Goal: Information Seeking & Learning: Learn about a topic

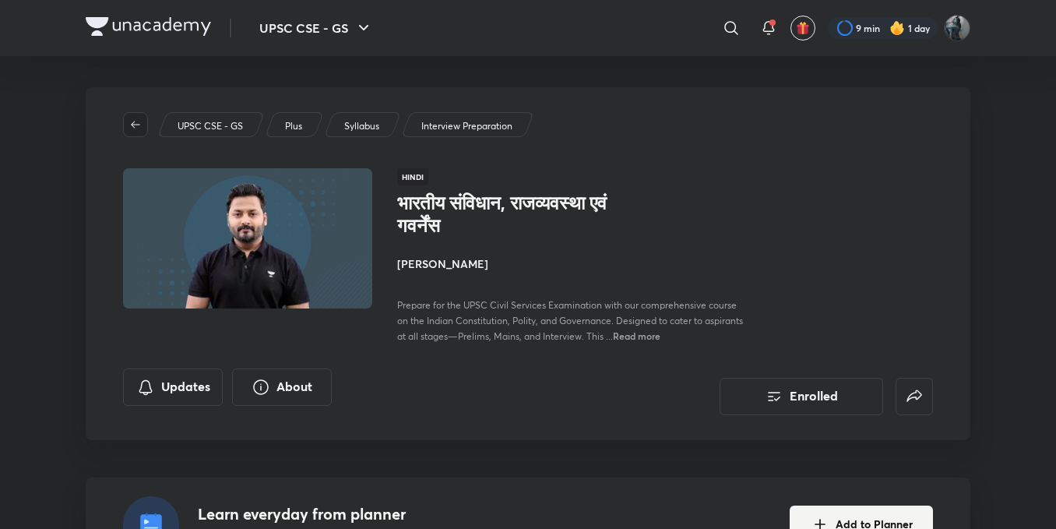
click at [131, 131] on button "button" at bounding box center [135, 124] width 25 height 25
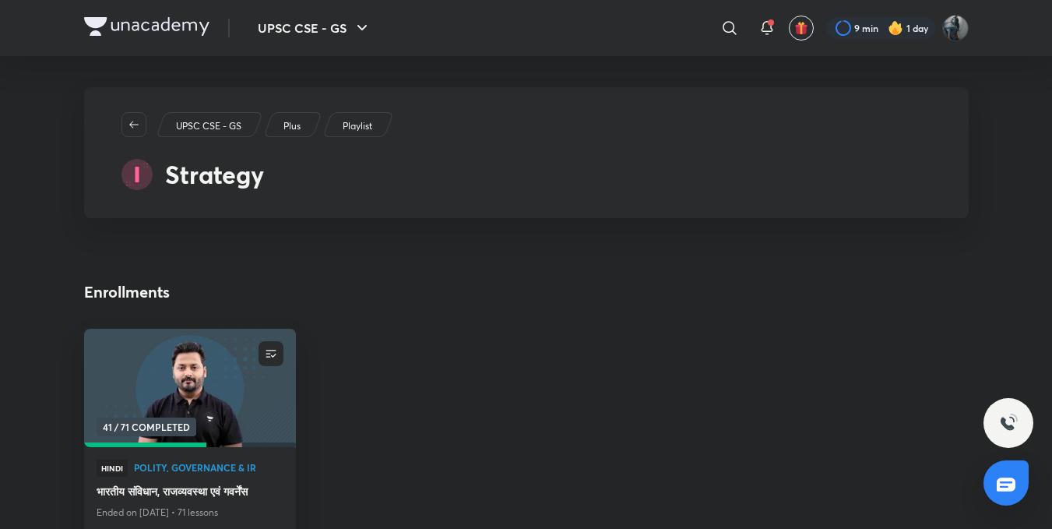
click at [133, 131] on button "button" at bounding box center [133, 124] width 25 height 25
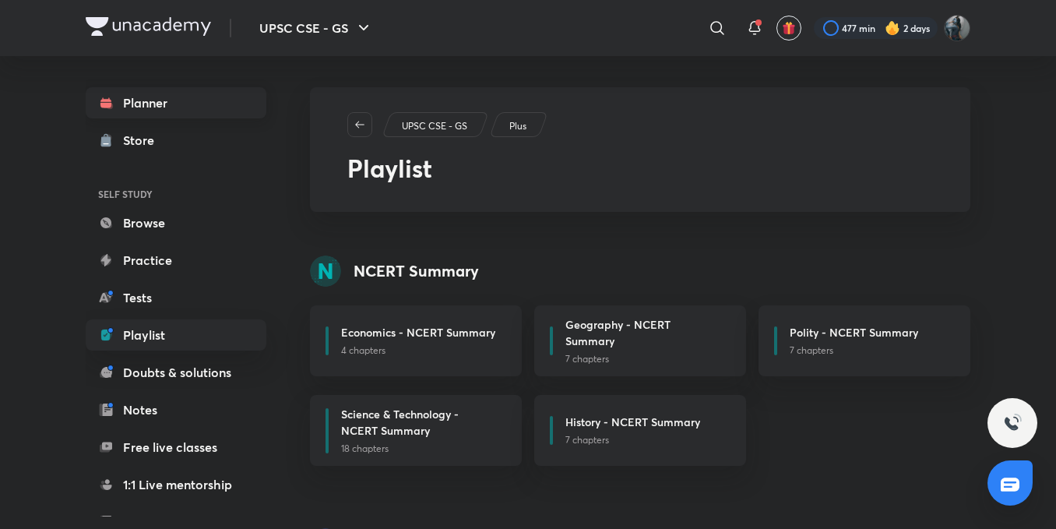
click at [163, 114] on link "Planner" at bounding box center [176, 102] width 181 height 31
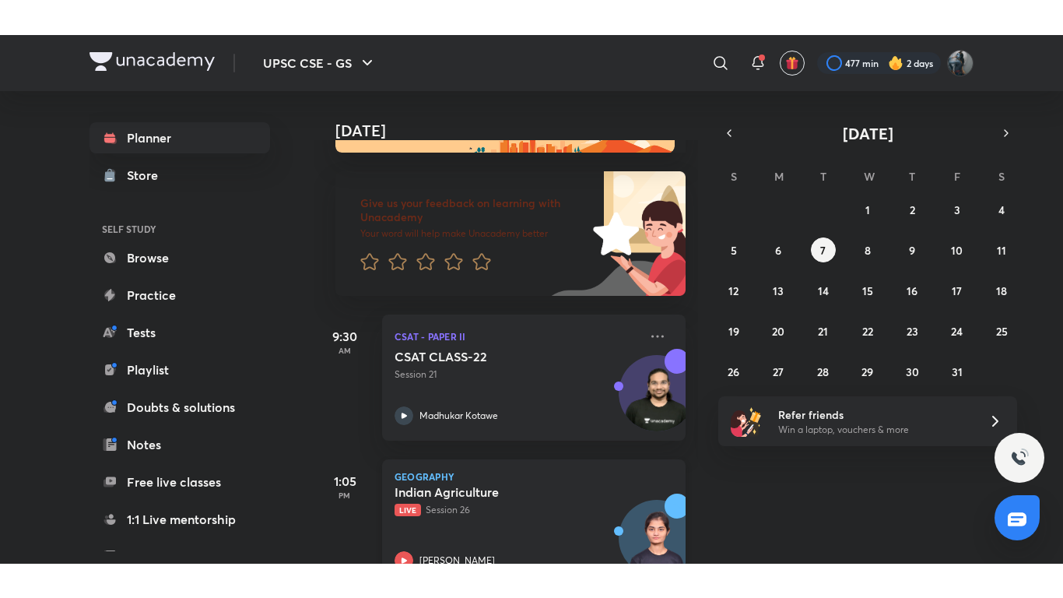
scroll to position [106, 0]
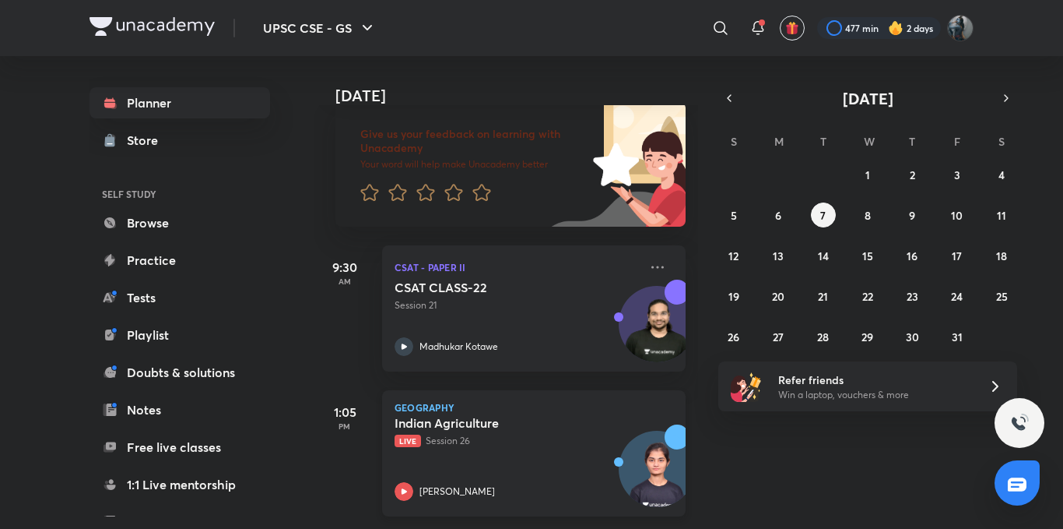
click at [400, 482] on icon at bounding box center [404, 491] width 19 height 19
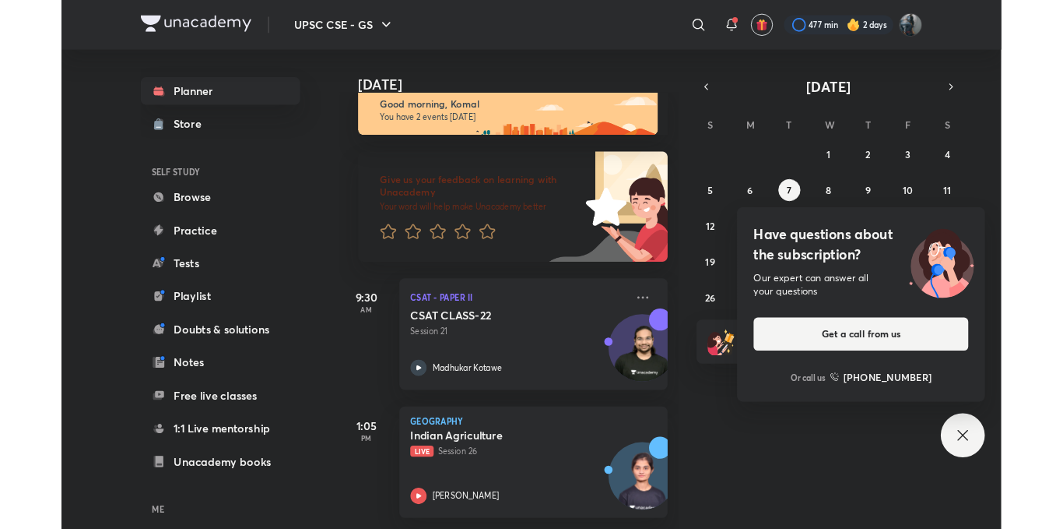
scroll to position [37, 0]
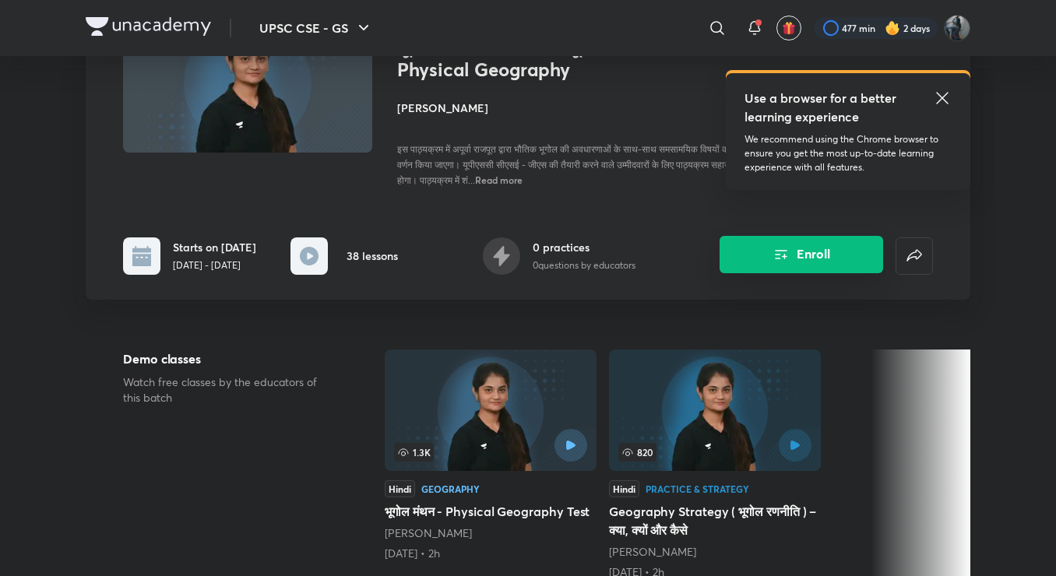
click at [814, 266] on button "Enroll" at bounding box center [800, 254] width 163 height 37
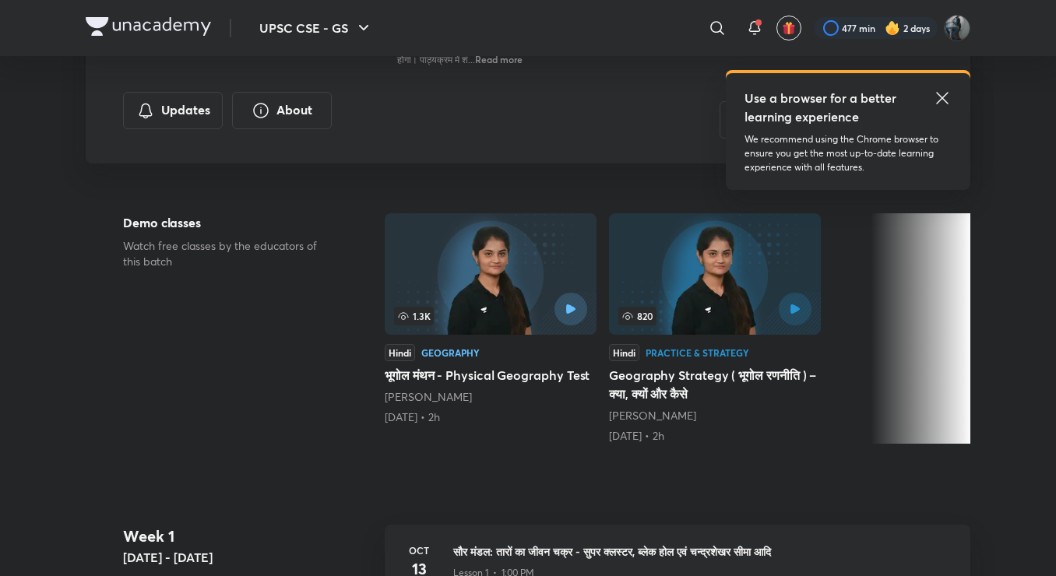
scroll to position [78, 0]
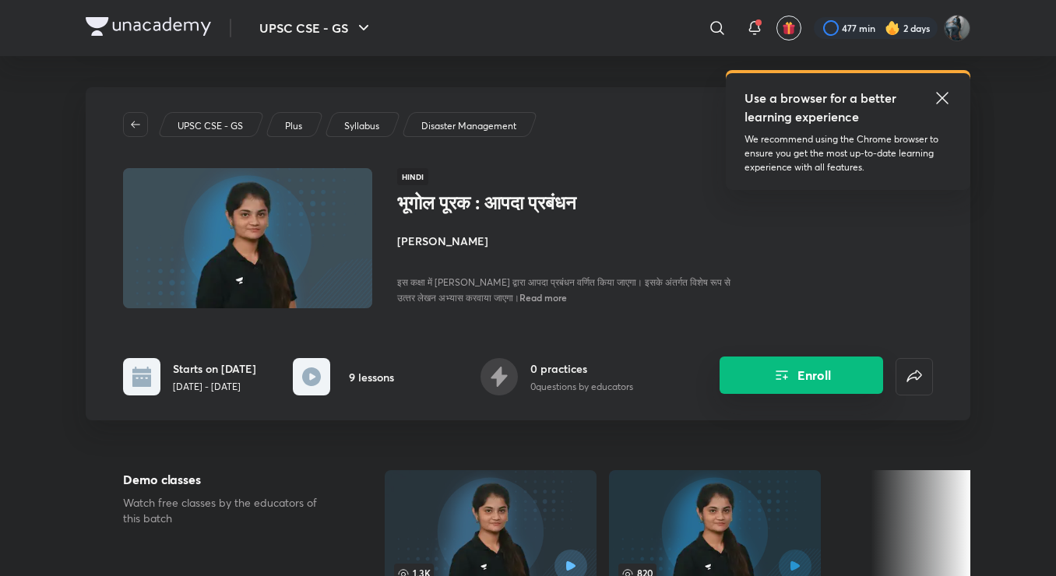
click at [825, 378] on button "Enroll" at bounding box center [800, 375] width 163 height 37
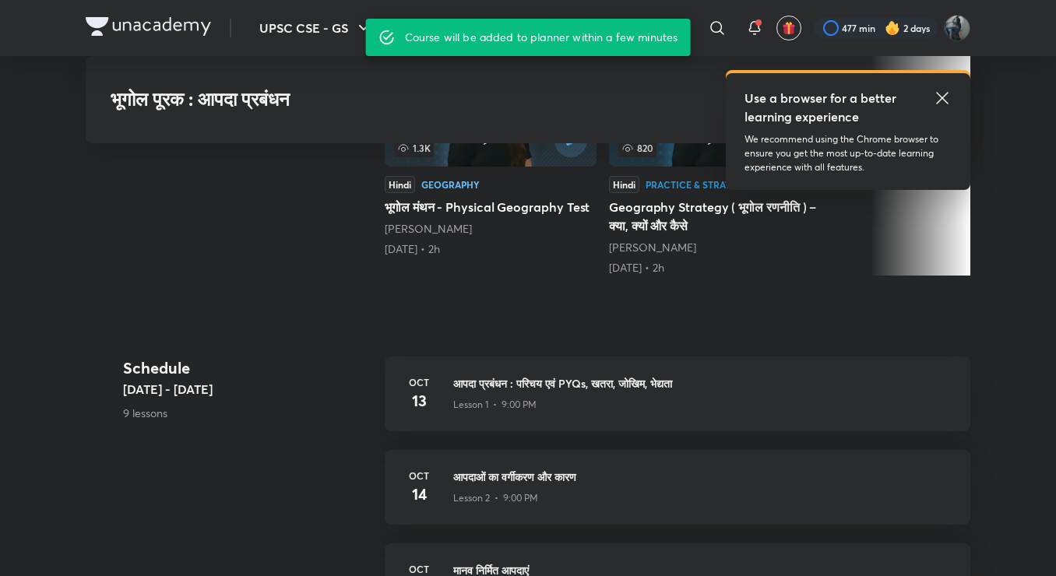
scroll to position [389, 0]
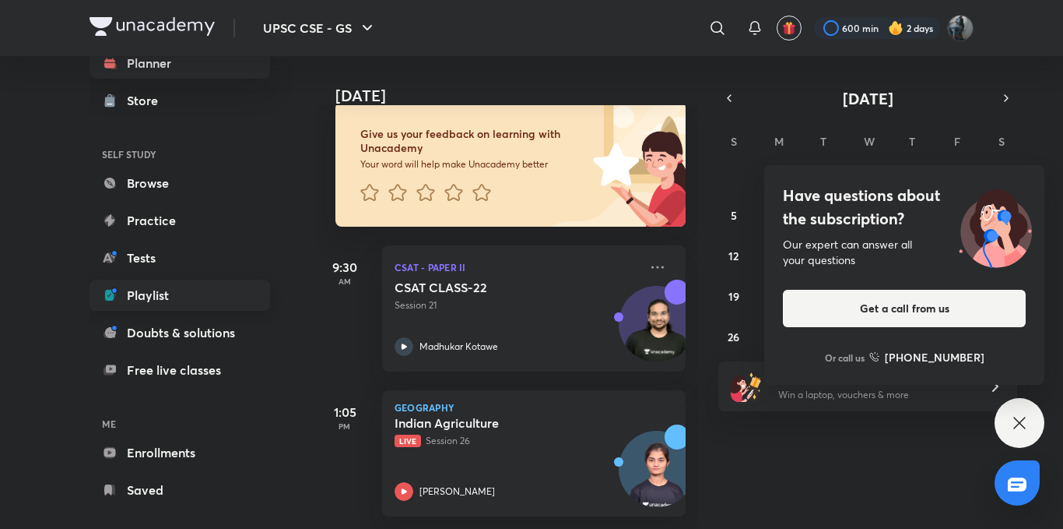
scroll to position [60, 0]
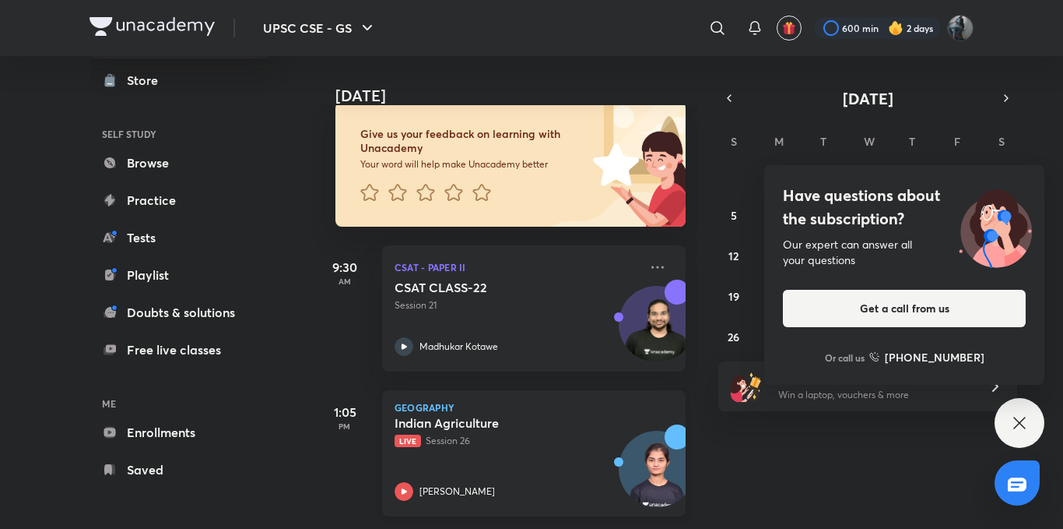
drag, startPoint x: 441, startPoint y: 409, endPoint x: 404, endPoint y: 425, distance: 40.8
click at [404, 434] on span "Live" at bounding box center [408, 440] width 26 height 12
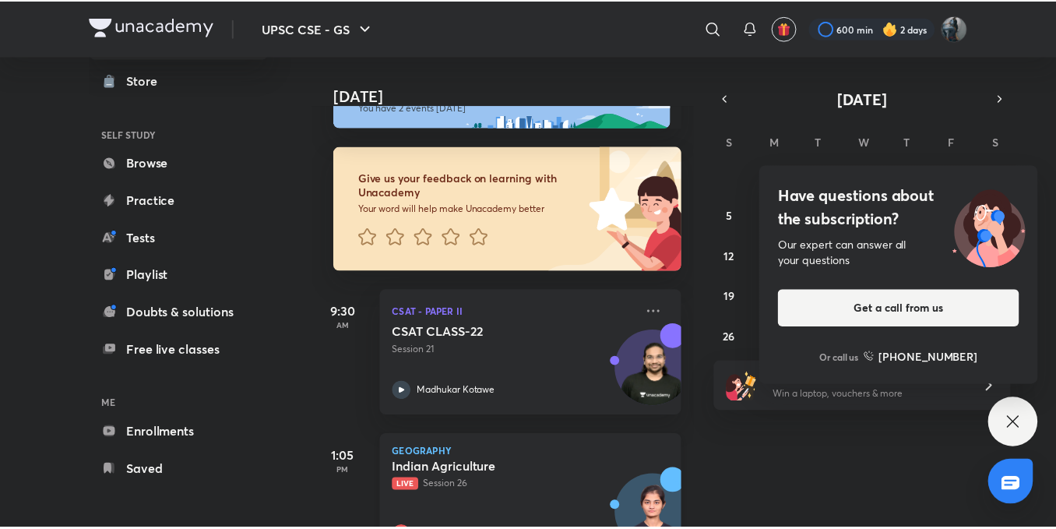
scroll to position [106, 0]
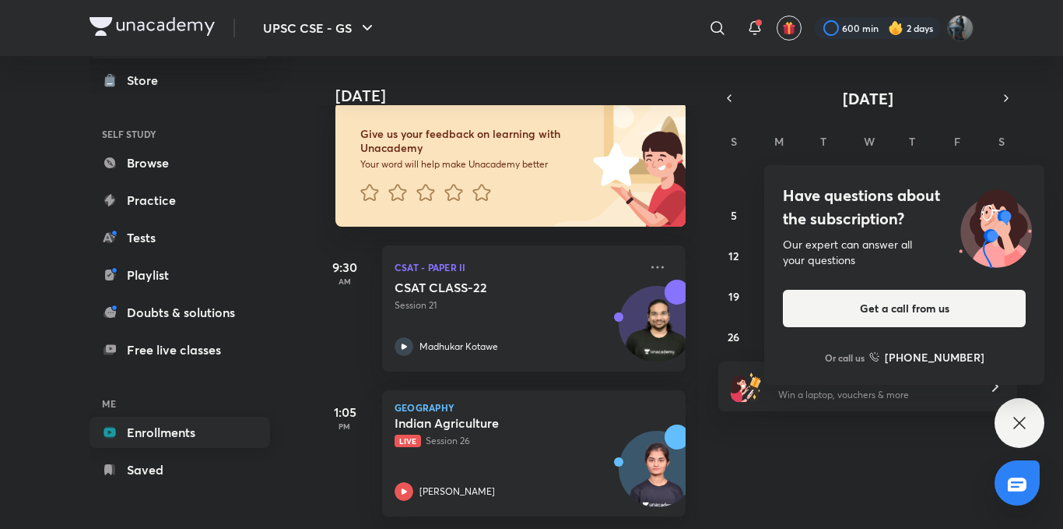
click at [118, 435] on link "Enrollments" at bounding box center [180, 431] width 181 height 31
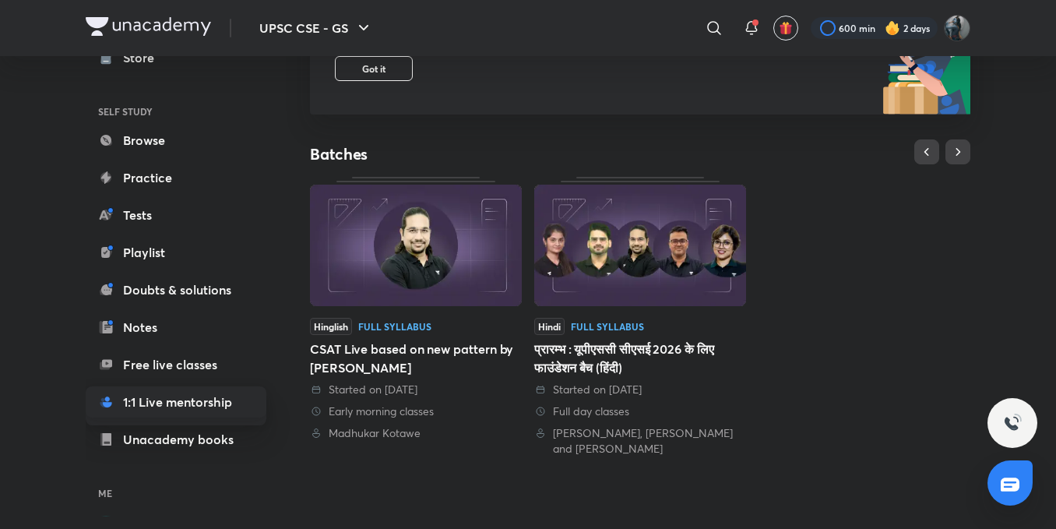
scroll to position [172, 0]
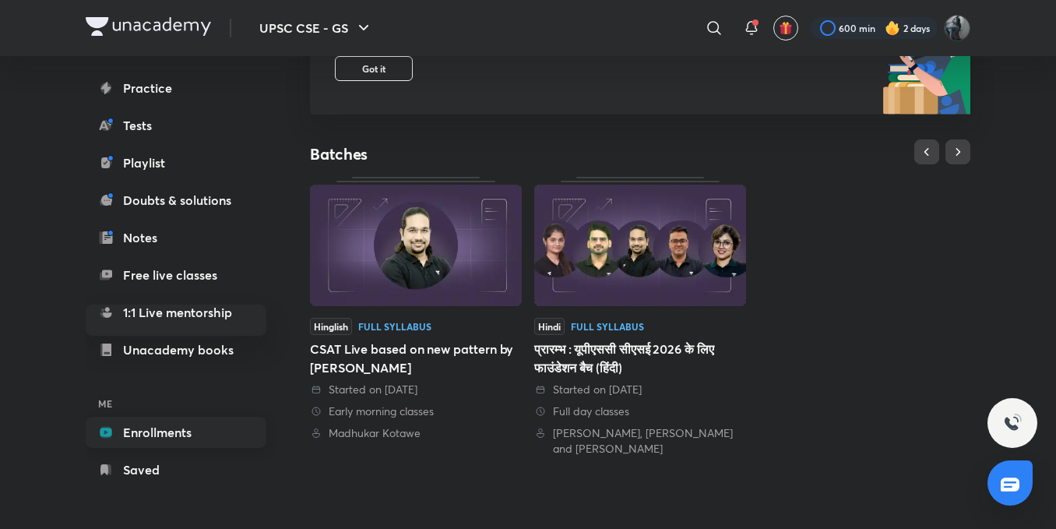
click at [188, 421] on link "Enrollments" at bounding box center [176, 431] width 181 height 31
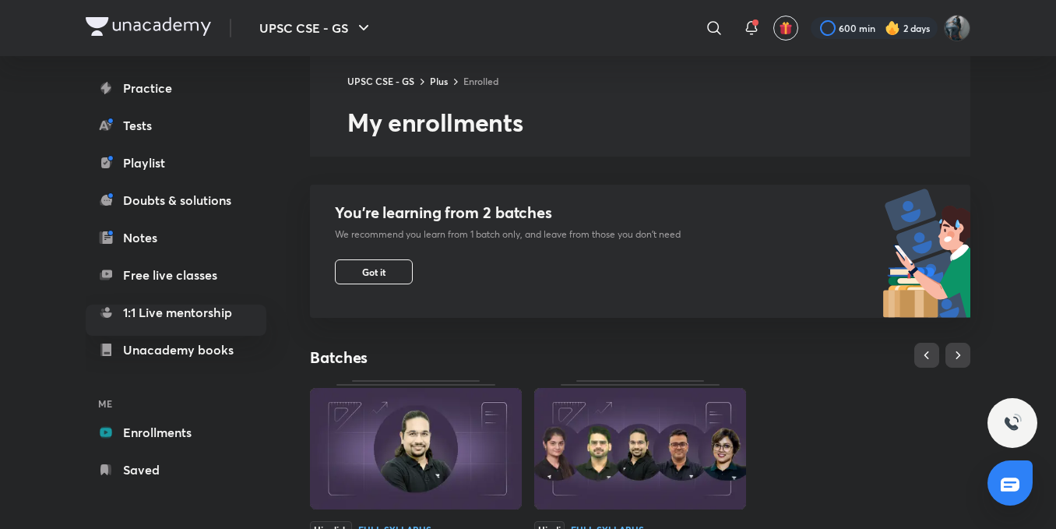
scroll to position [543, 0]
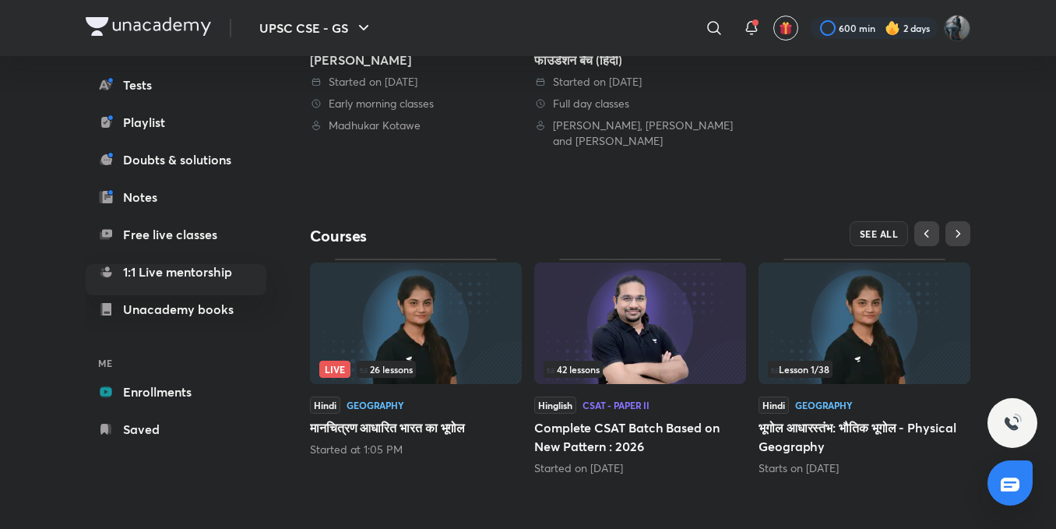
click at [428, 329] on img at bounding box center [416, 322] width 212 height 121
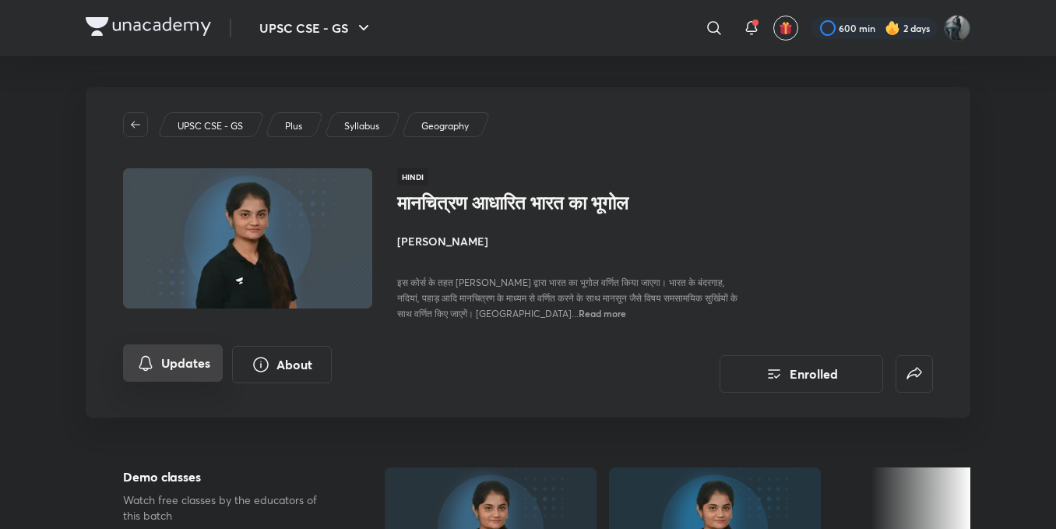
click at [187, 381] on button "Updates" at bounding box center [173, 362] width 100 height 37
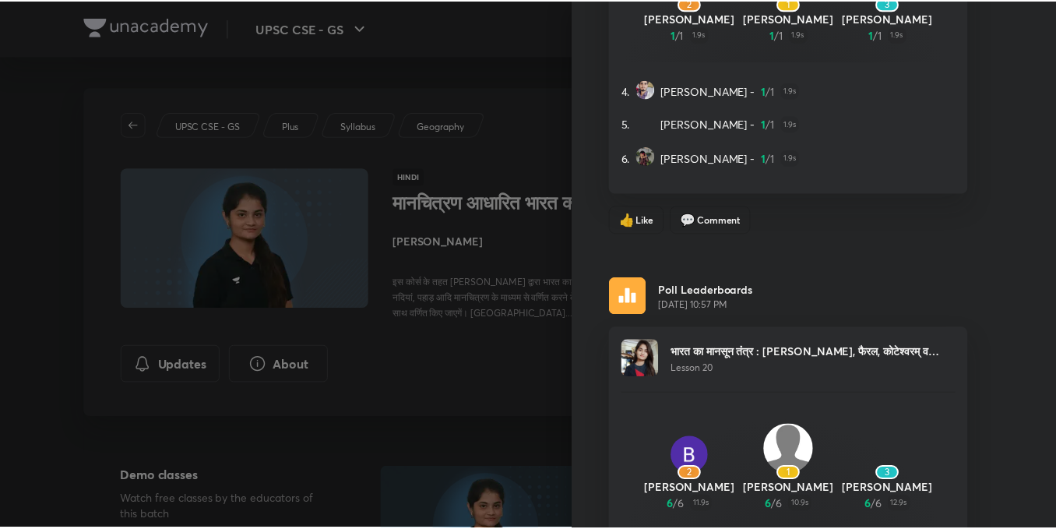
scroll to position [467, 0]
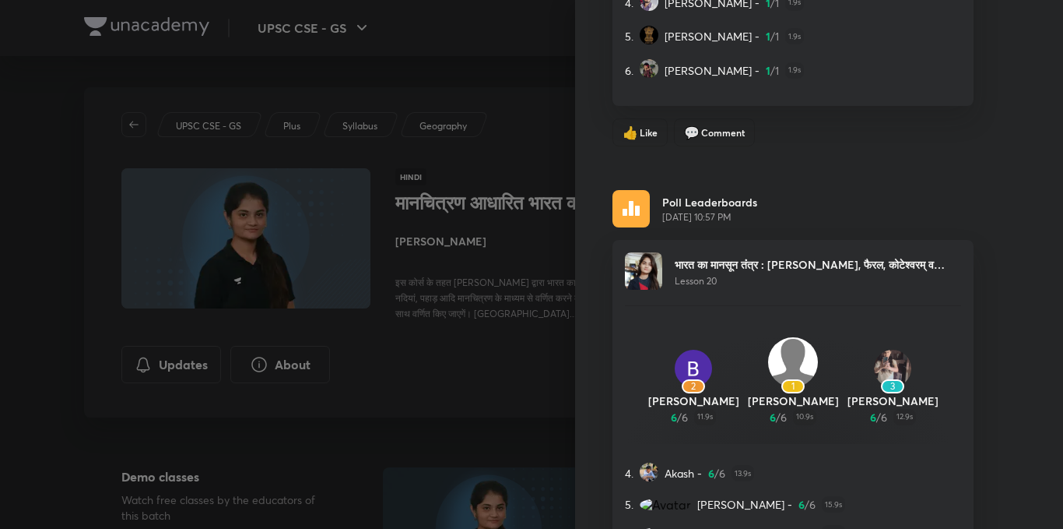
click at [444, 385] on div at bounding box center [531, 264] width 1063 height 529
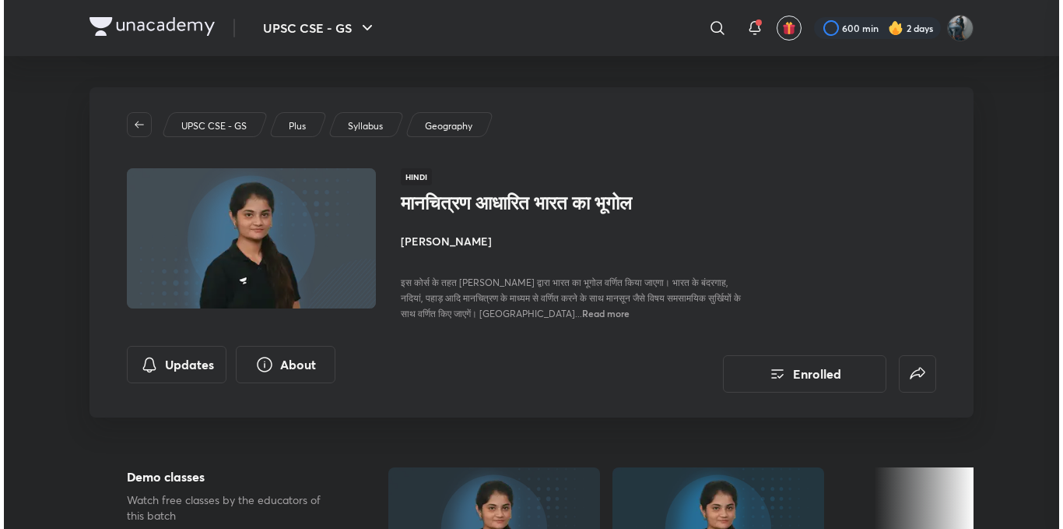
scroll to position [0, 0]
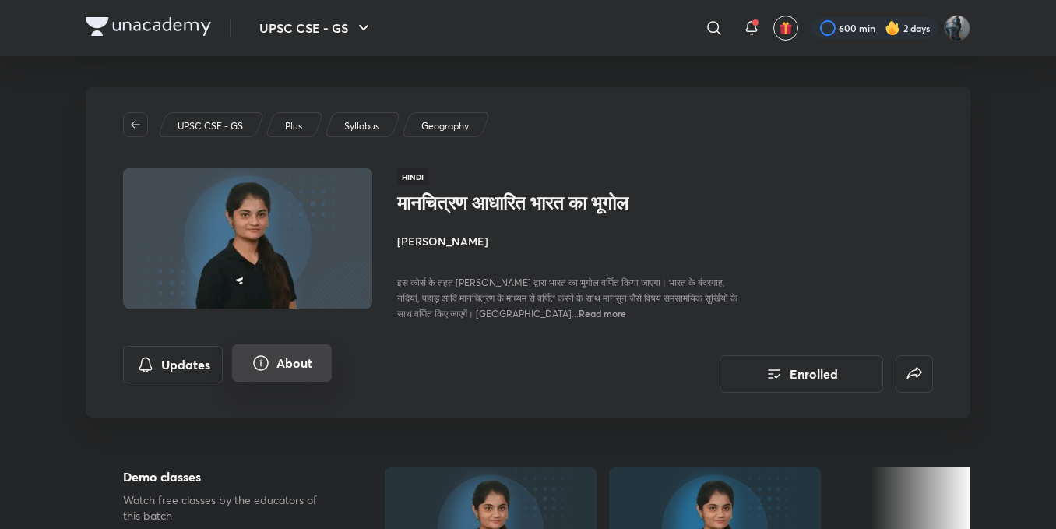
click at [246, 381] on button "About" at bounding box center [282, 362] width 100 height 37
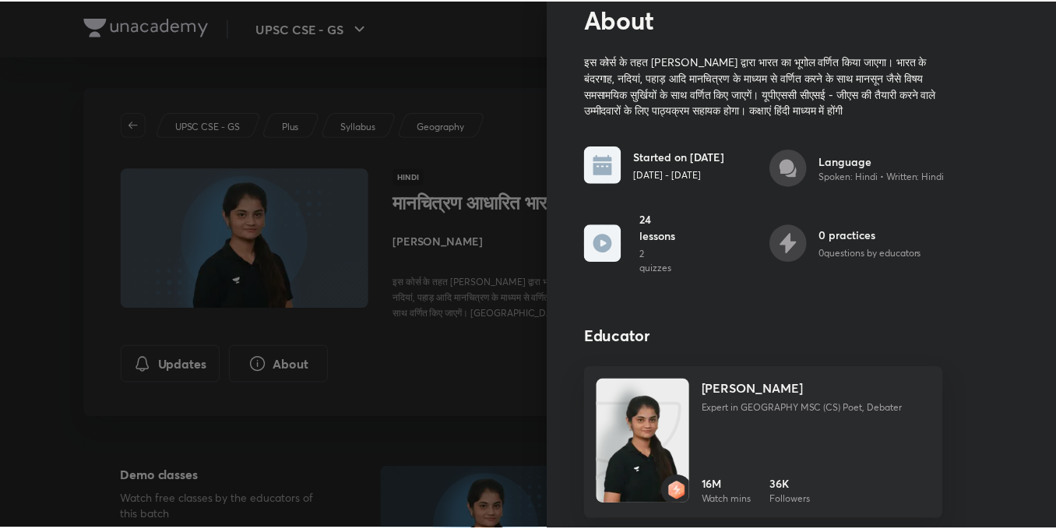
scroll to position [78, 0]
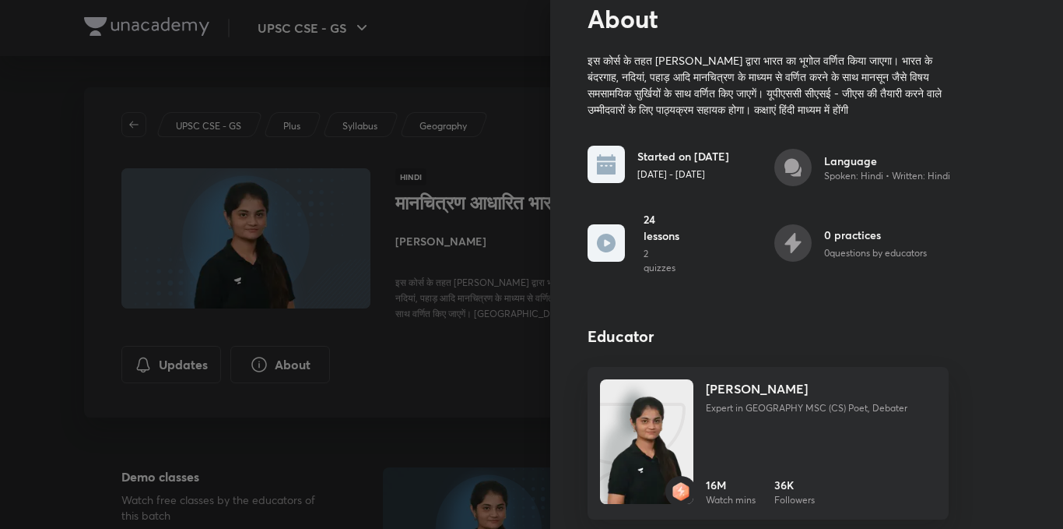
click at [395, 340] on div at bounding box center [531, 264] width 1063 height 529
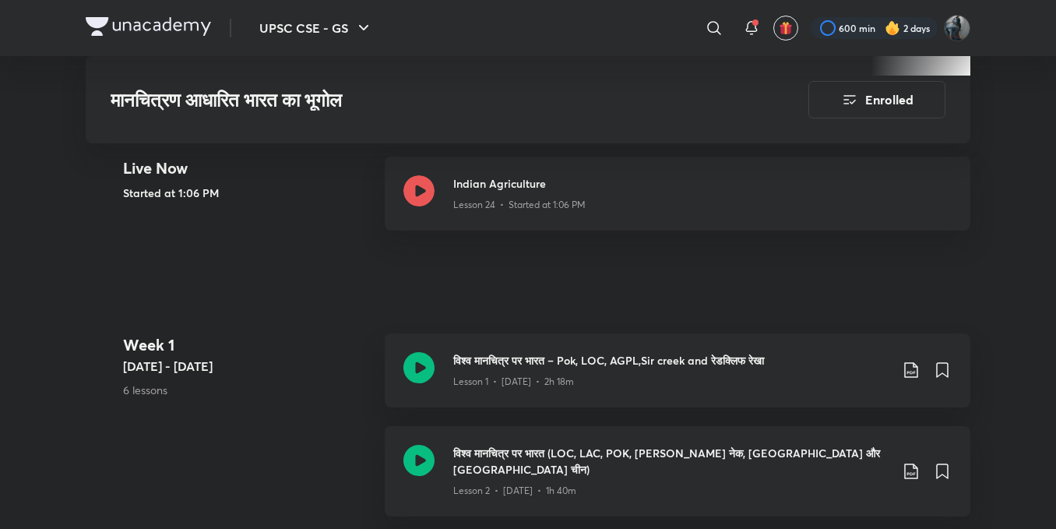
scroll to position [623, 0]
click at [914, 378] on icon at bounding box center [910, 369] width 19 height 19
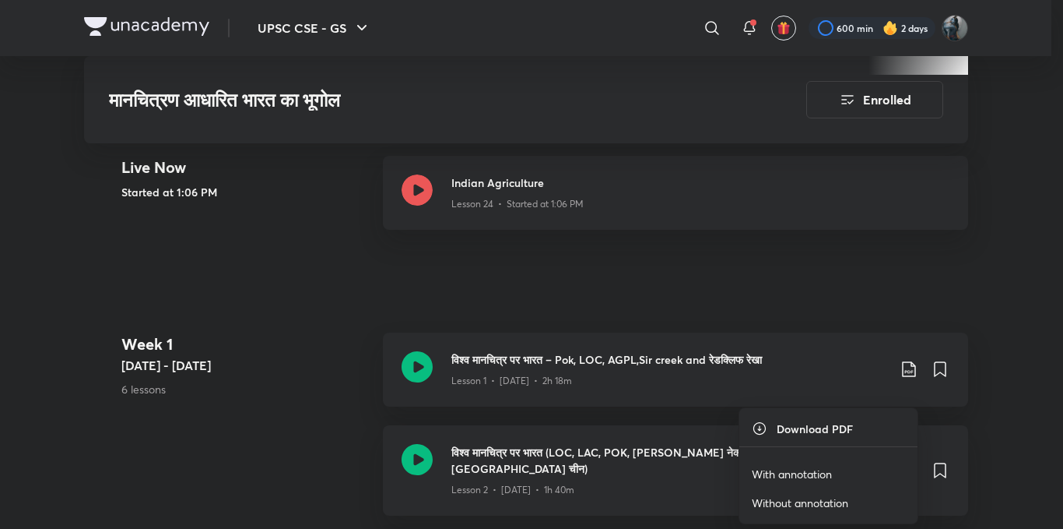
click at [241, 360] on div at bounding box center [531, 264] width 1063 height 529
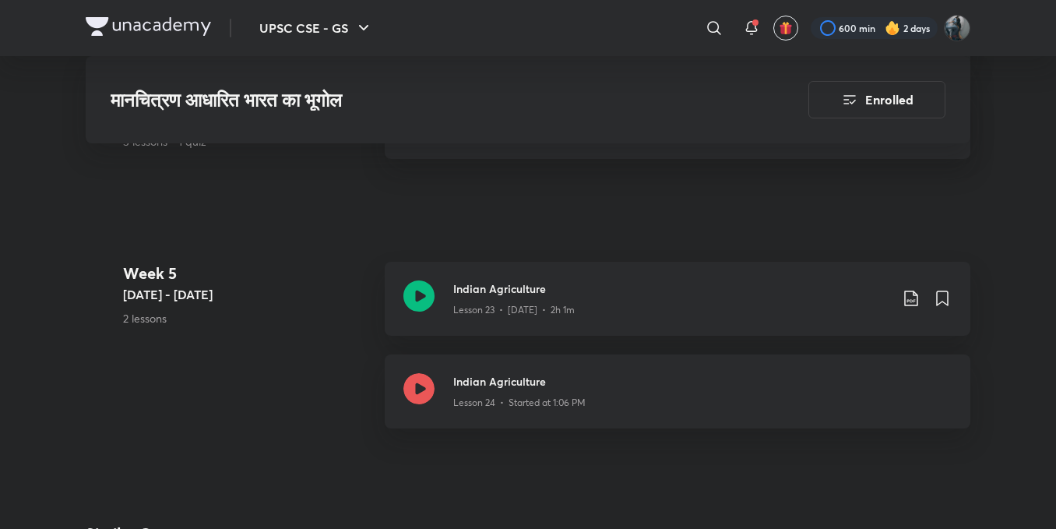
scroll to position [3192, 0]
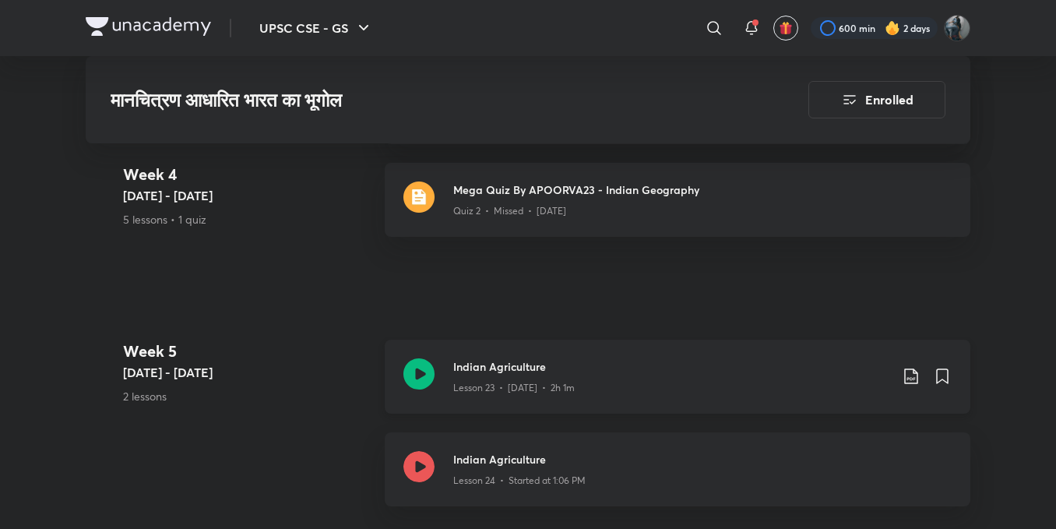
click at [904, 374] on icon at bounding box center [910, 376] width 19 height 19
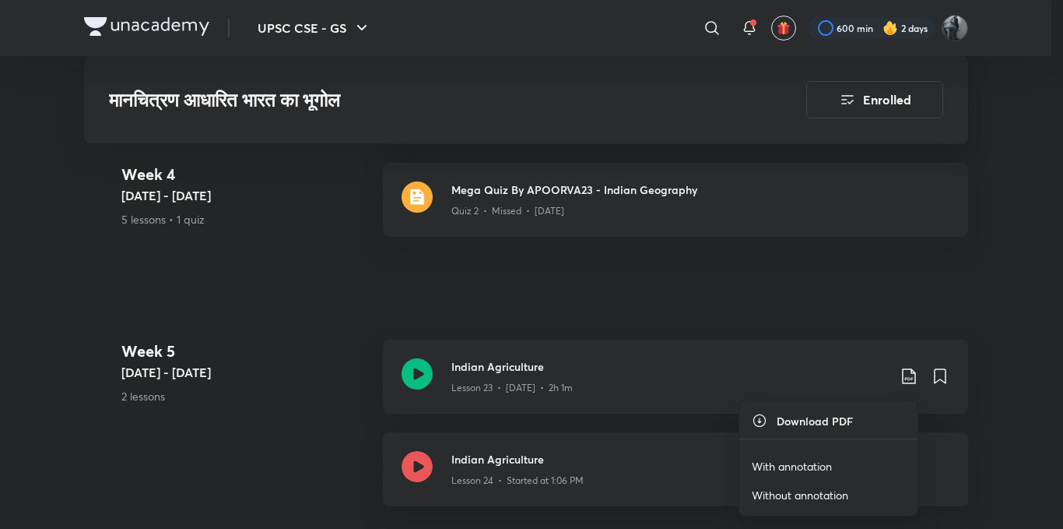
click at [814, 494] on p "Without annotation" at bounding box center [800, 495] width 97 height 16
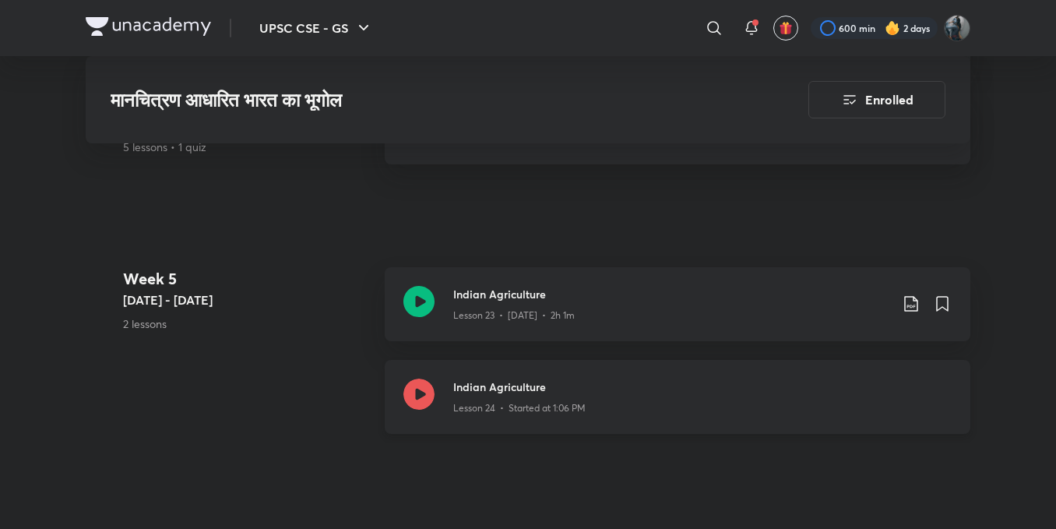
scroll to position [3269, 0]
